Goal: Task Accomplishment & Management: Manage account settings

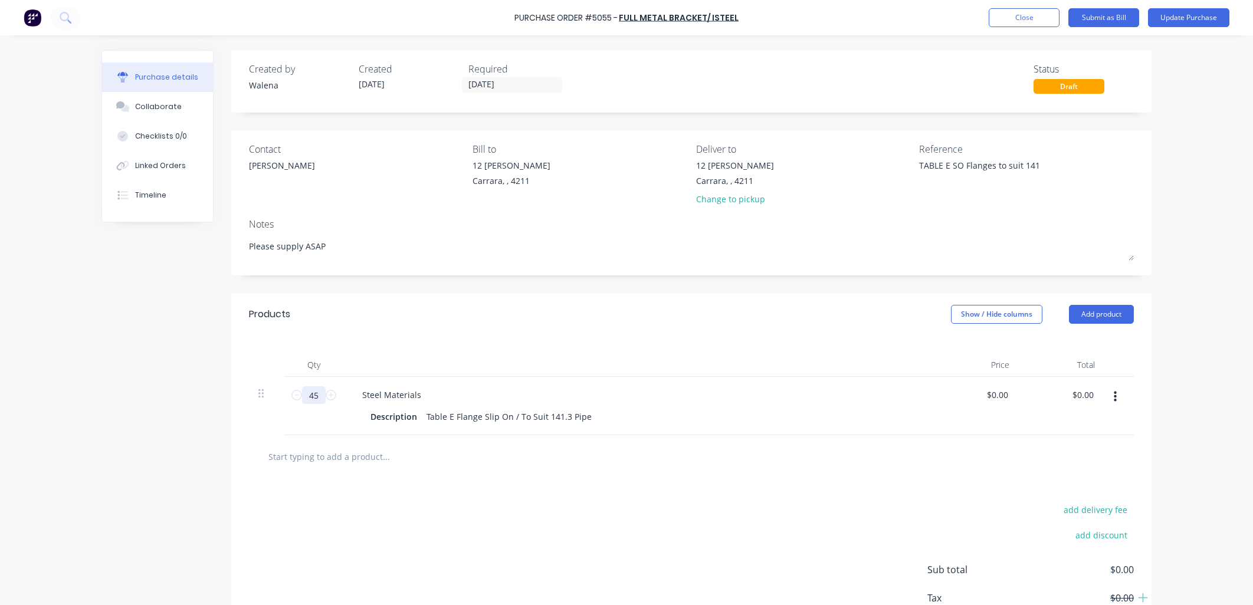
type textarea "x"
click at [309, 391] on input "45" at bounding box center [314, 395] width 24 height 18
type input "4"
type textarea "x"
type input "43"
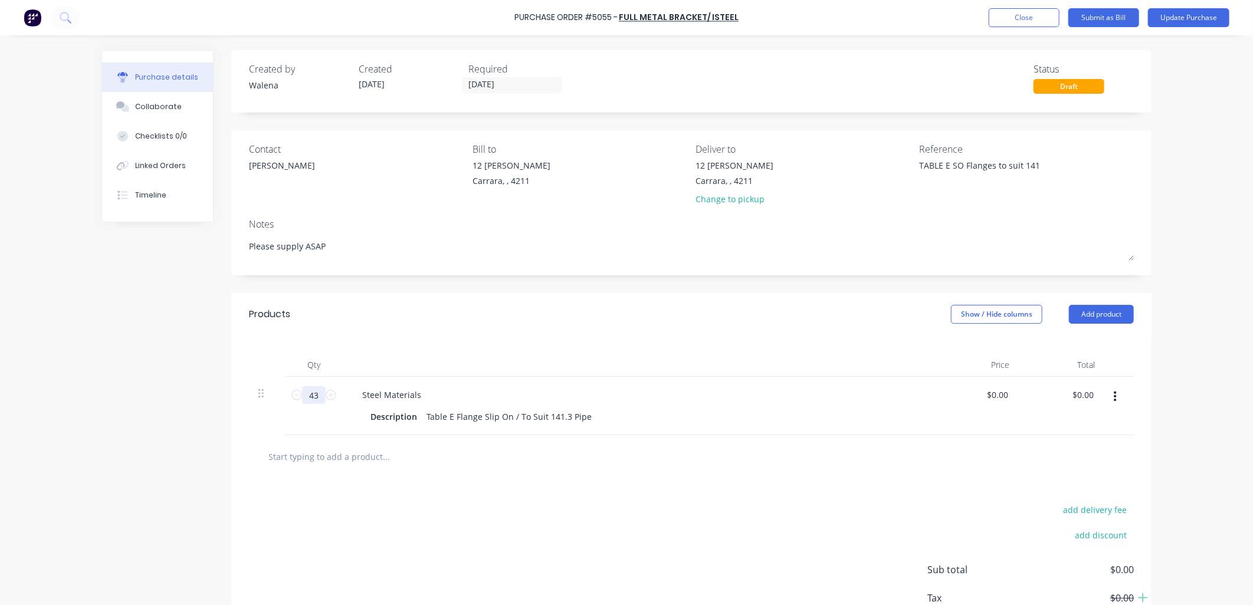
type textarea "x"
type input "43"
click at [1177, 18] on button "Update Purchase" at bounding box center [1188, 17] width 81 height 19
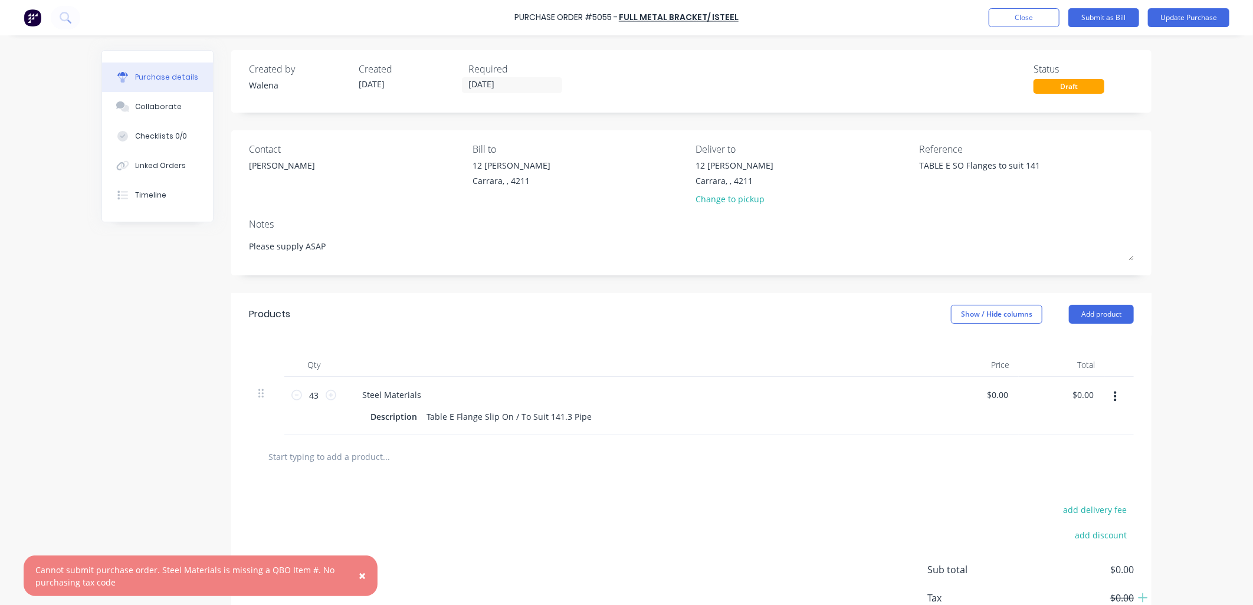
click at [362, 576] on span "×" at bounding box center [362, 575] width 7 height 17
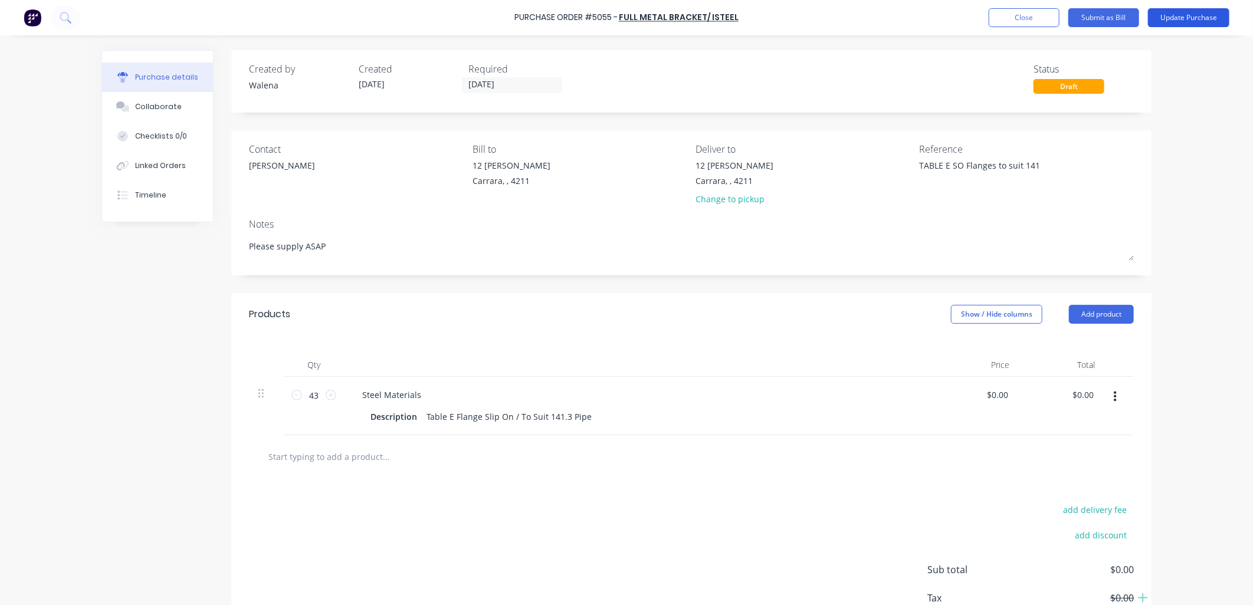
click at [1204, 21] on button "Update Purchase" at bounding box center [1188, 17] width 81 height 19
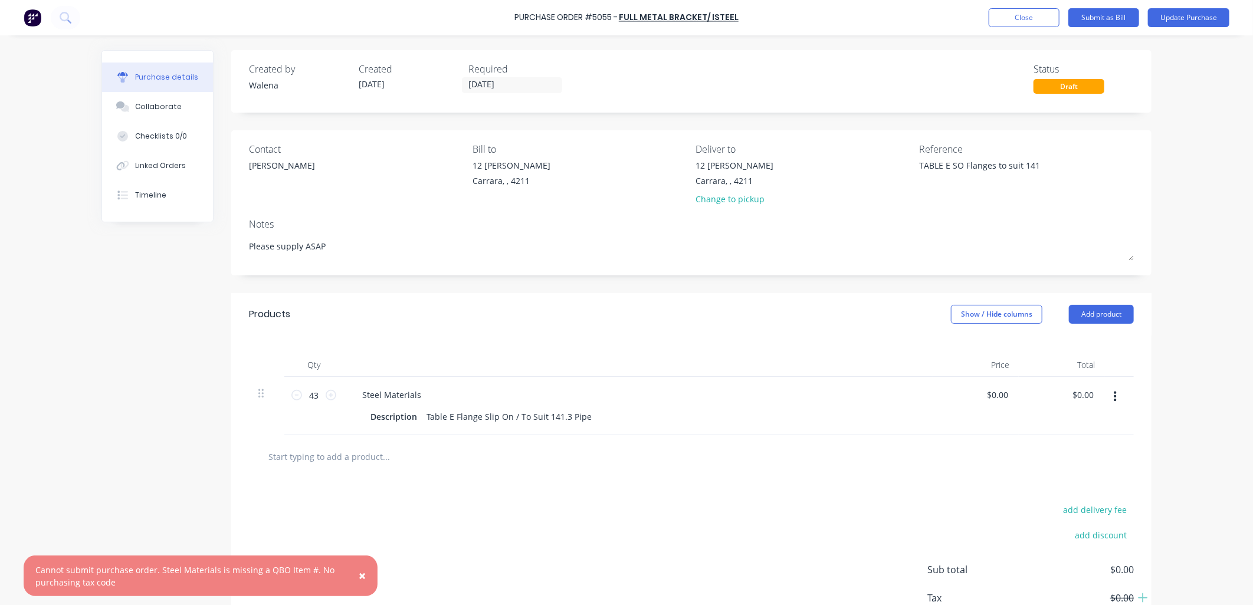
click at [168, 382] on div "Created by Walena Created 01/10/25 Required 01/10/25 Status Draft Contact Jeff …" at bounding box center [626, 361] width 1050 height 622
click at [363, 576] on span "×" at bounding box center [362, 575] width 7 height 17
type textarea "x"
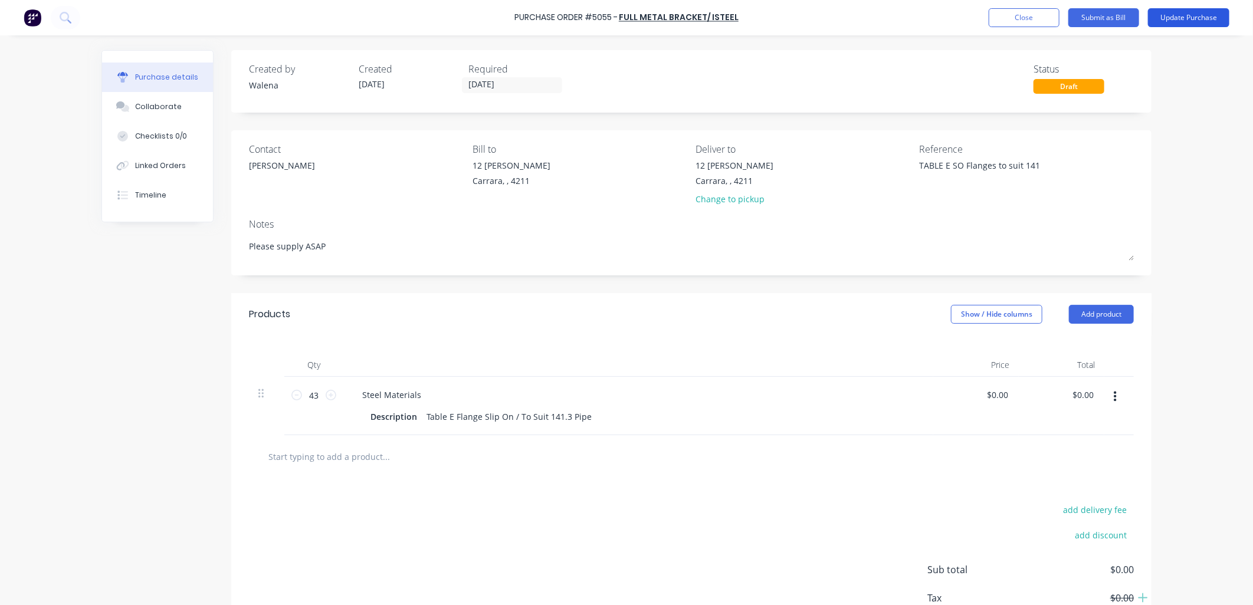
click at [1197, 20] on button "Update Purchase" at bounding box center [1188, 17] width 81 height 19
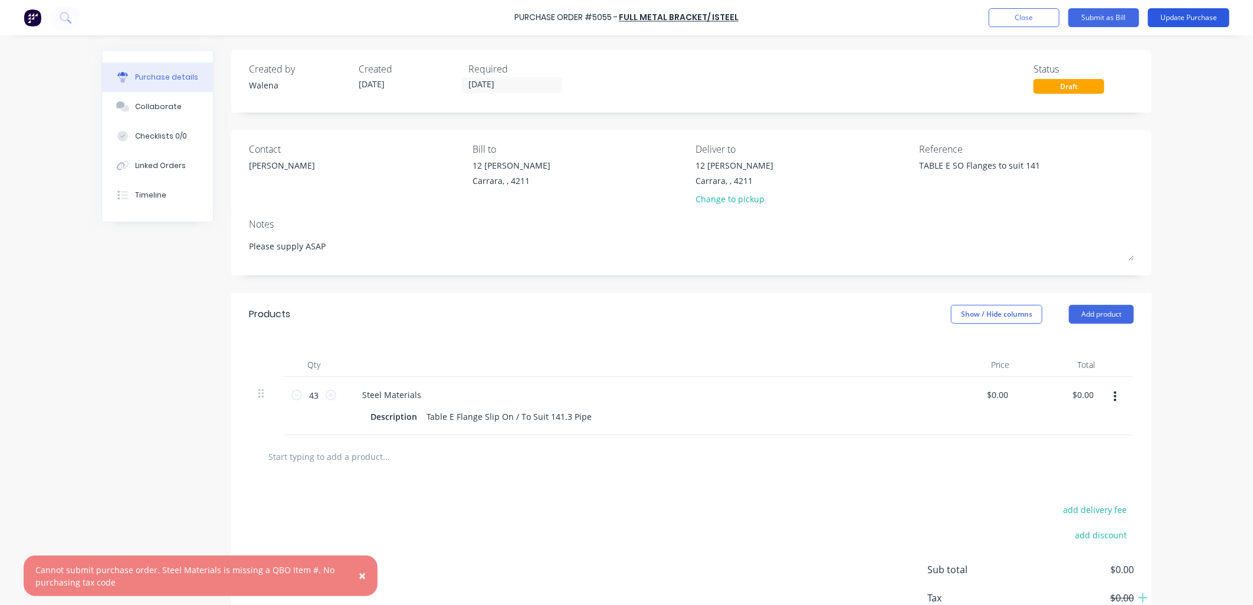
type textarea "x"
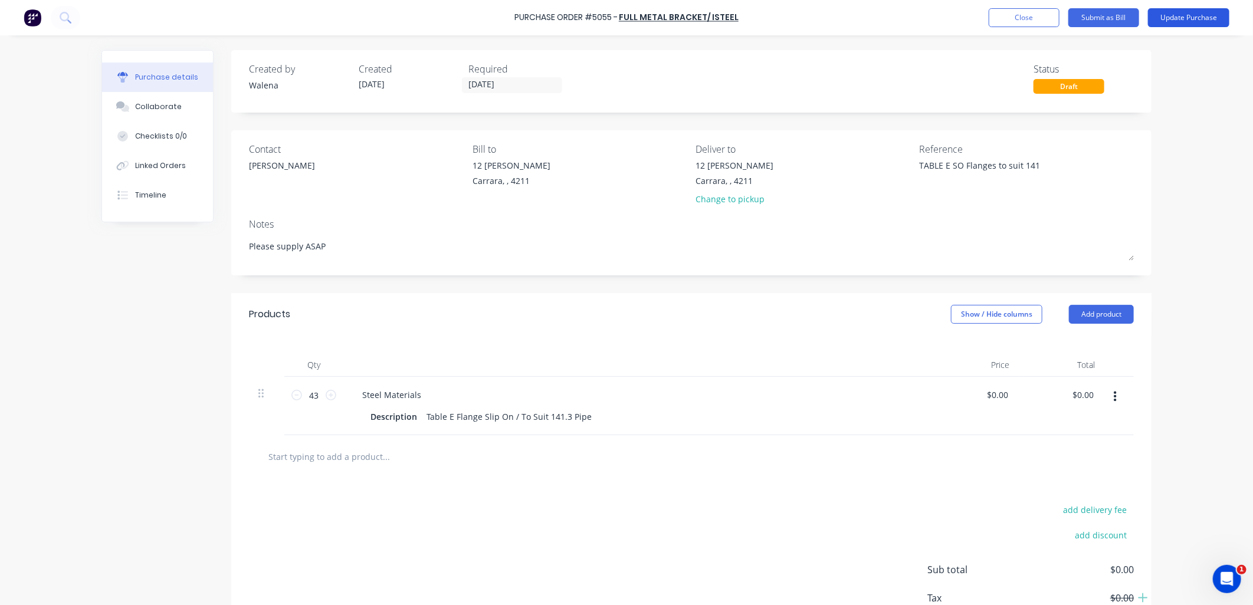
click at [1206, 19] on button "Update Purchase" at bounding box center [1188, 17] width 81 height 19
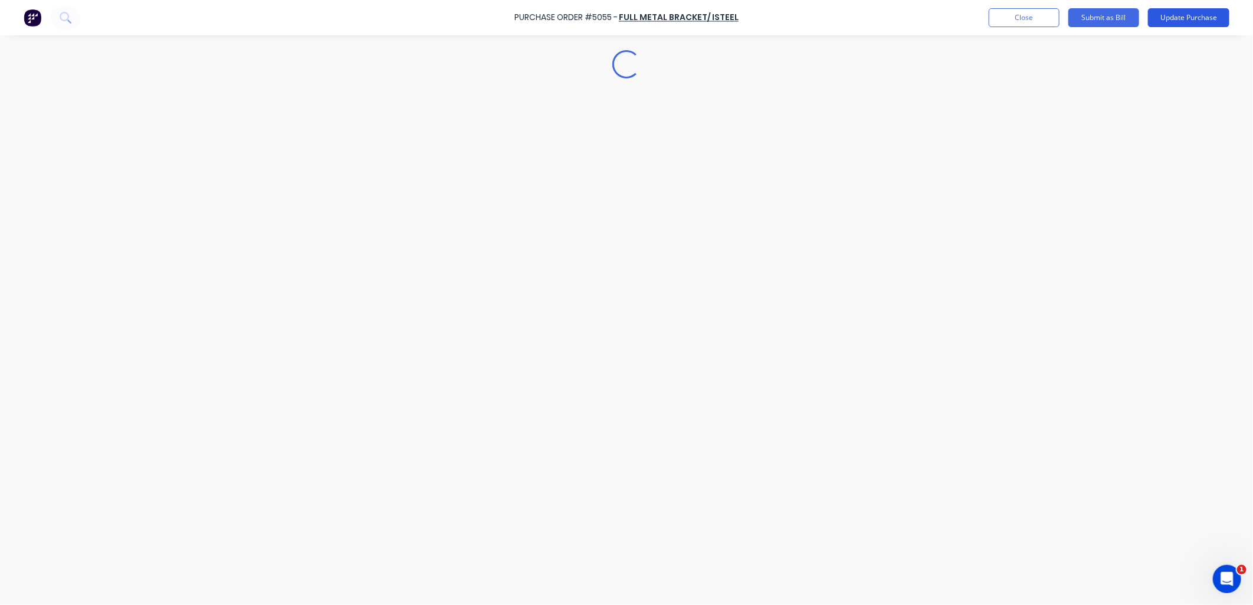
type textarea "x"
